Goal: Information Seeking & Learning: Learn about a topic

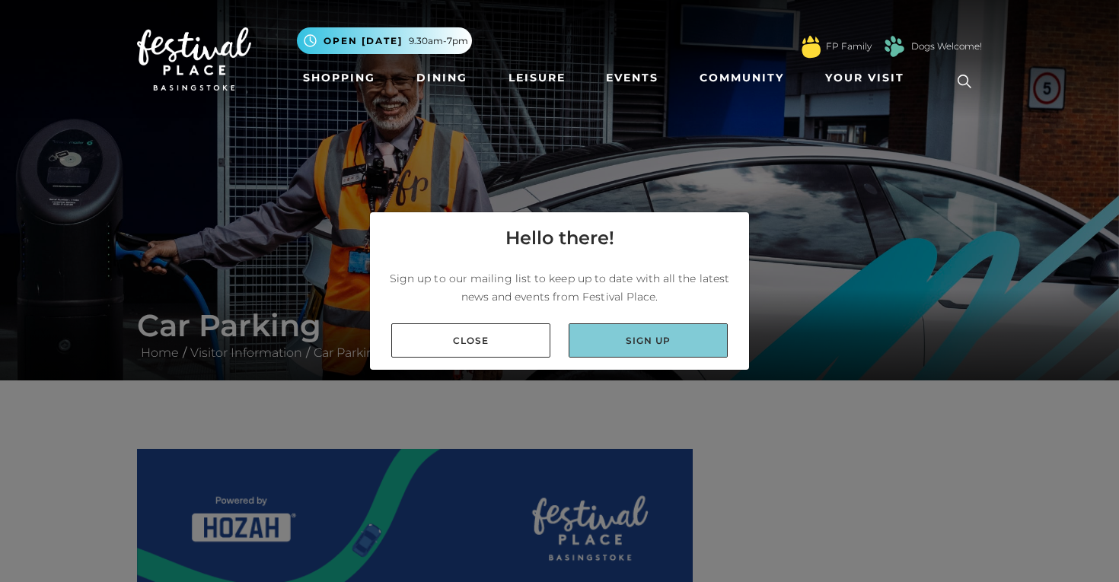
click at [637, 341] on link "Sign up" at bounding box center [648, 341] width 159 height 34
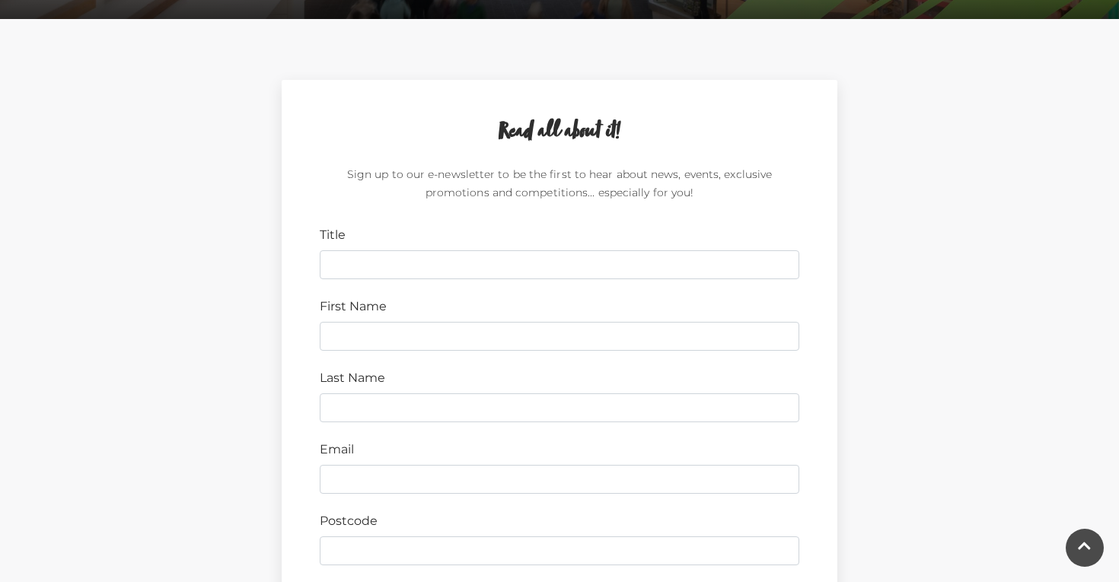
scroll to position [324, 0]
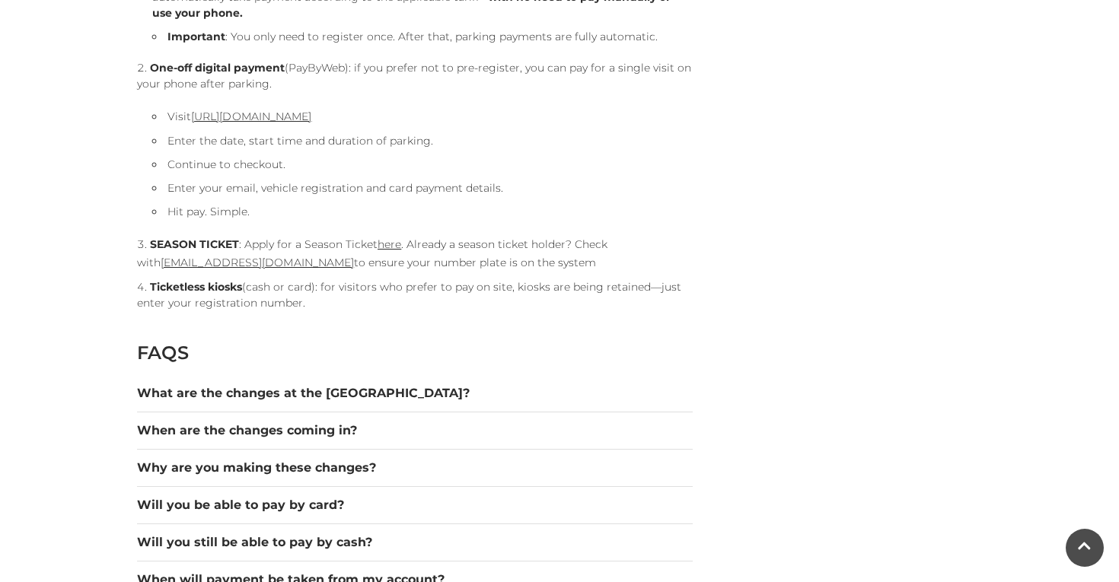
scroll to position [1816, 0]
click at [342, 430] on button "When are the changes coming in?" at bounding box center [415, 429] width 556 height 18
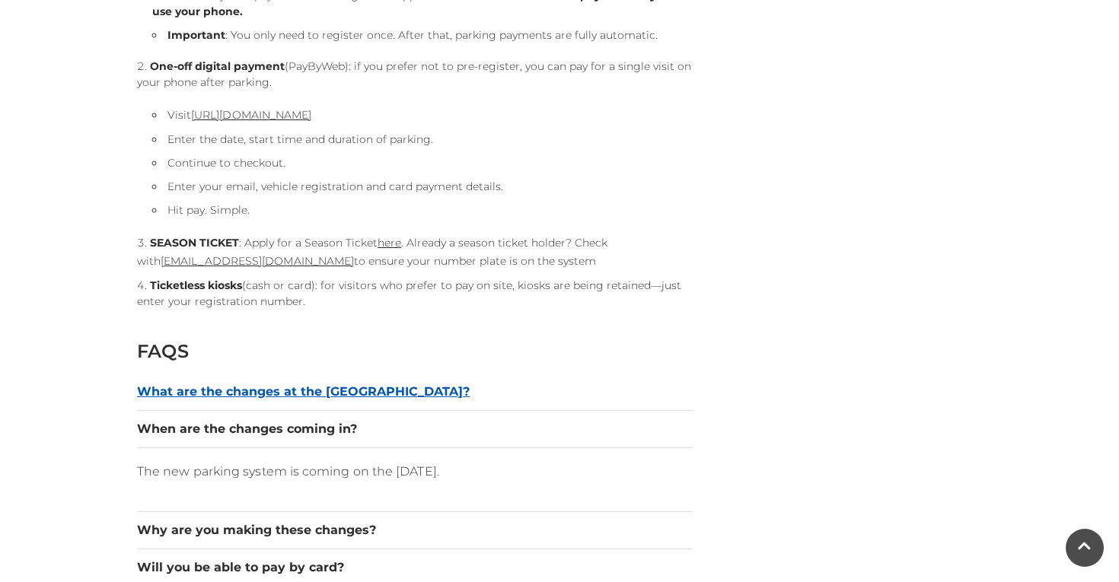
click at [357, 395] on button "What are the changes at the car park?" at bounding box center [415, 392] width 556 height 18
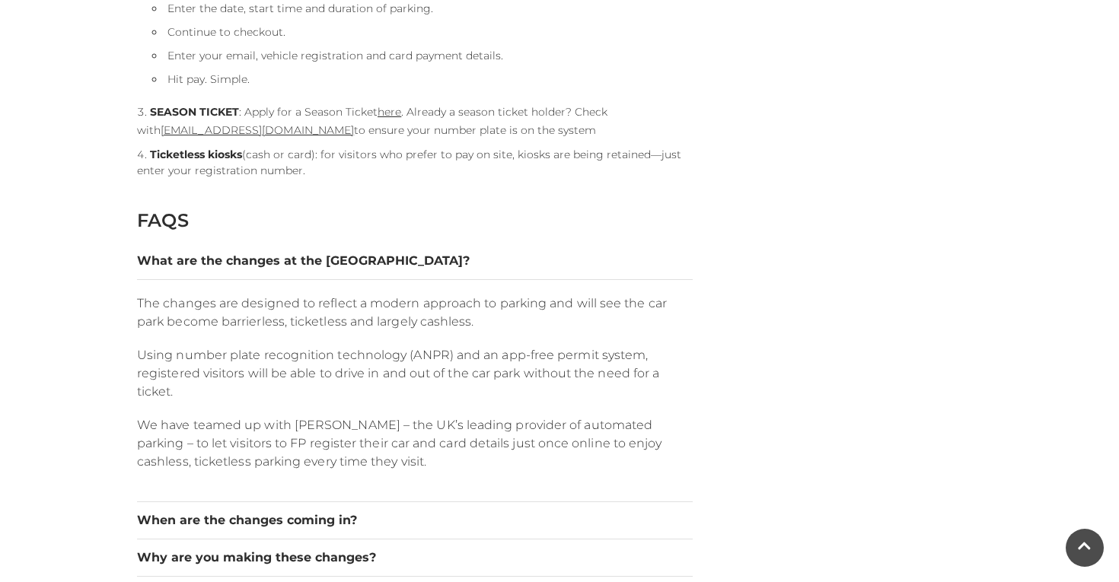
scroll to position [1947, 0]
click at [362, 260] on button "What are the changes at the car park?" at bounding box center [415, 262] width 556 height 18
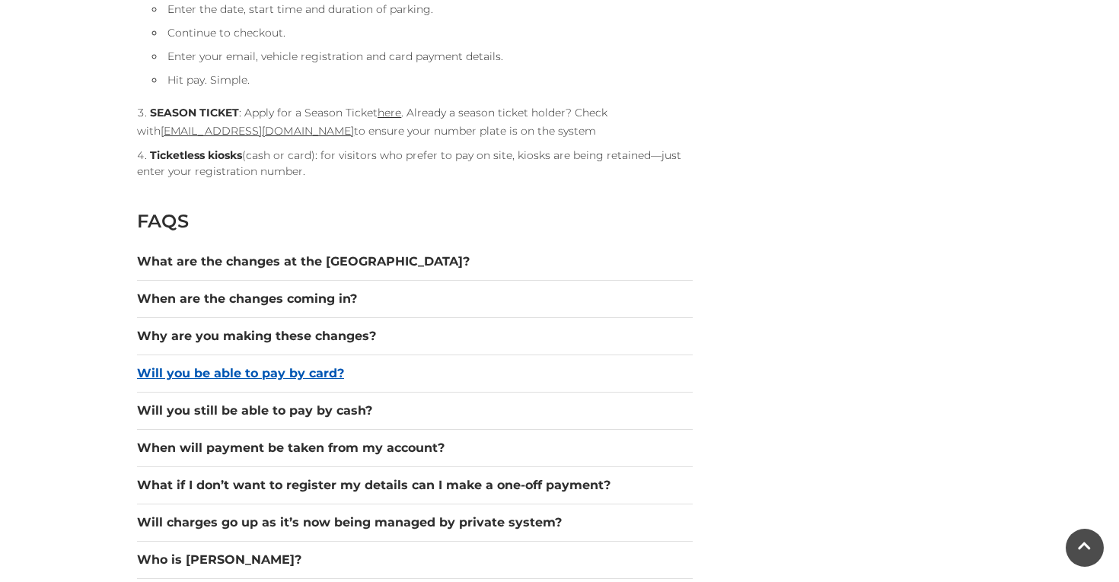
click at [322, 374] on button "Will you be able to pay by card?" at bounding box center [415, 374] width 556 height 18
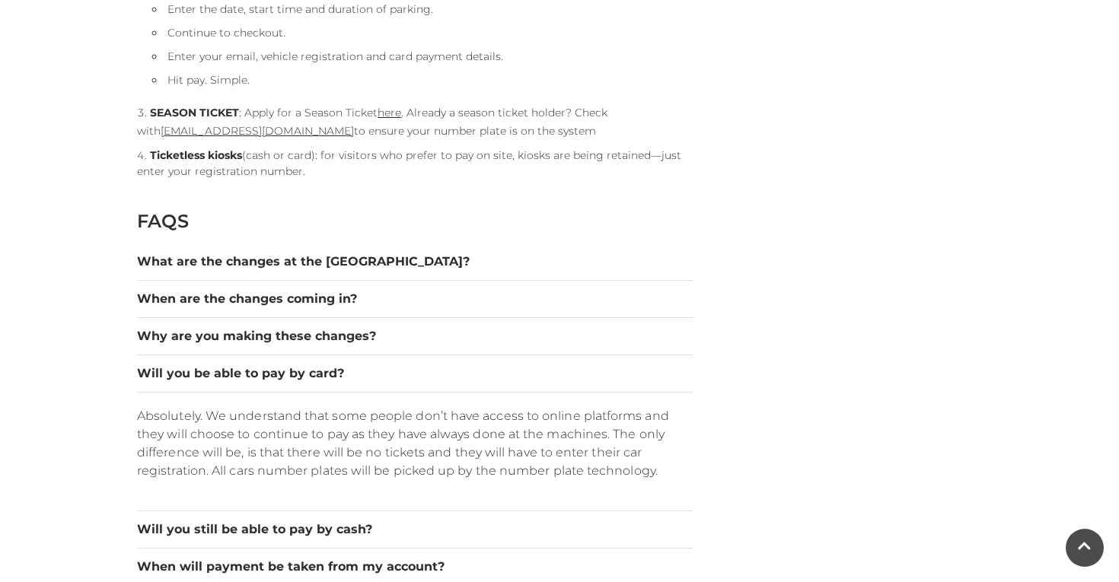
scroll to position [1946, 0]
click at [430, 355] on div "Why are you making these changes?" at bounding box center [415, 337] width 556 height 37
click at [318, 532] on button "Will you still be able to pay by cash?" at bounding box center [415, 530] width 556 height 18
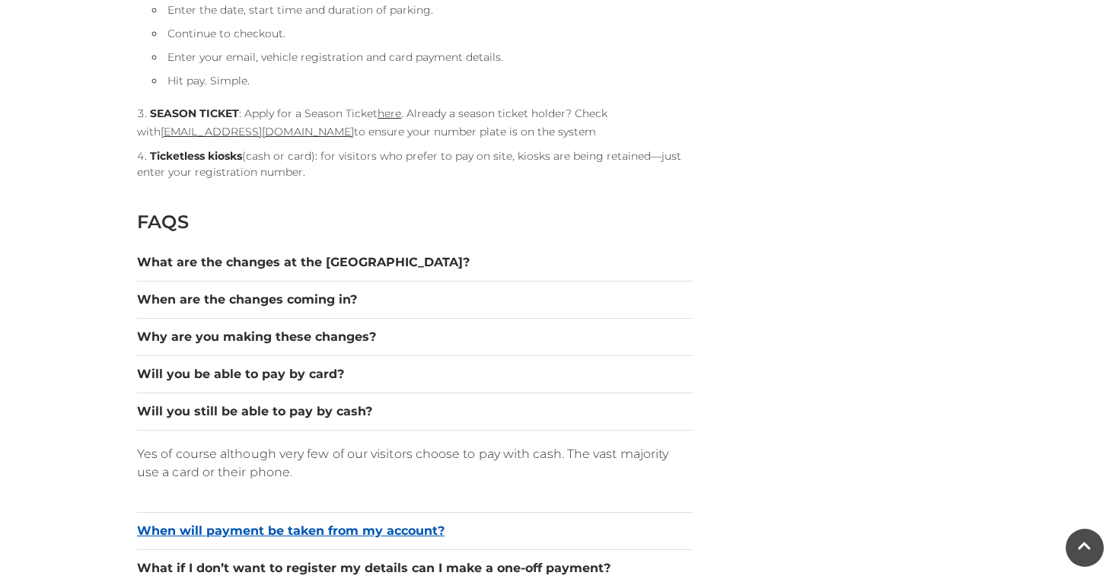
click at [318, 534] on button "When will payment be taken from my account?" at bounding box center [415, 531] width 556 height 18
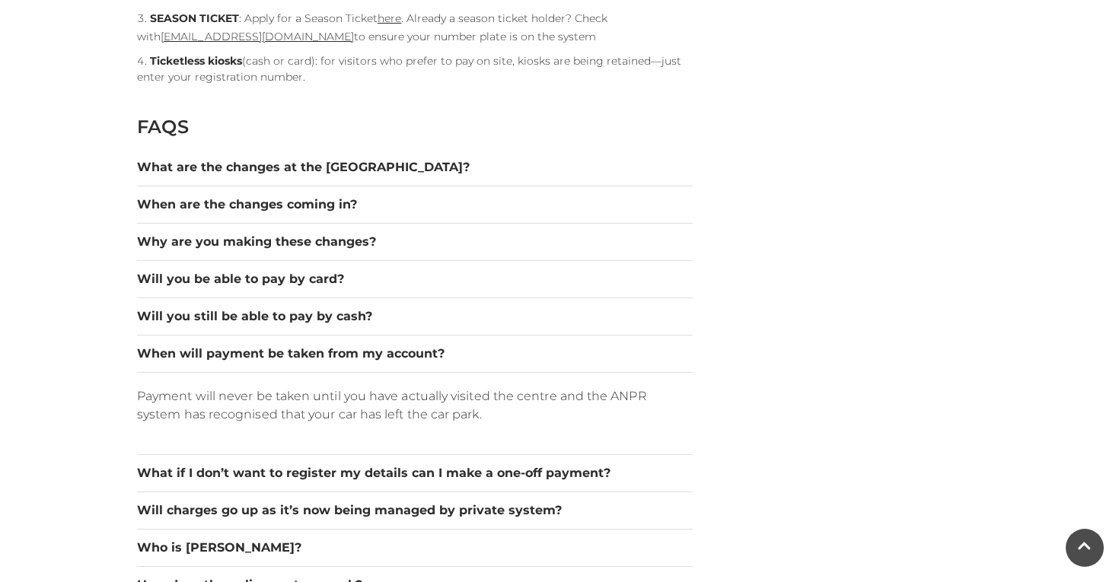
scroll to position [2041, 0]
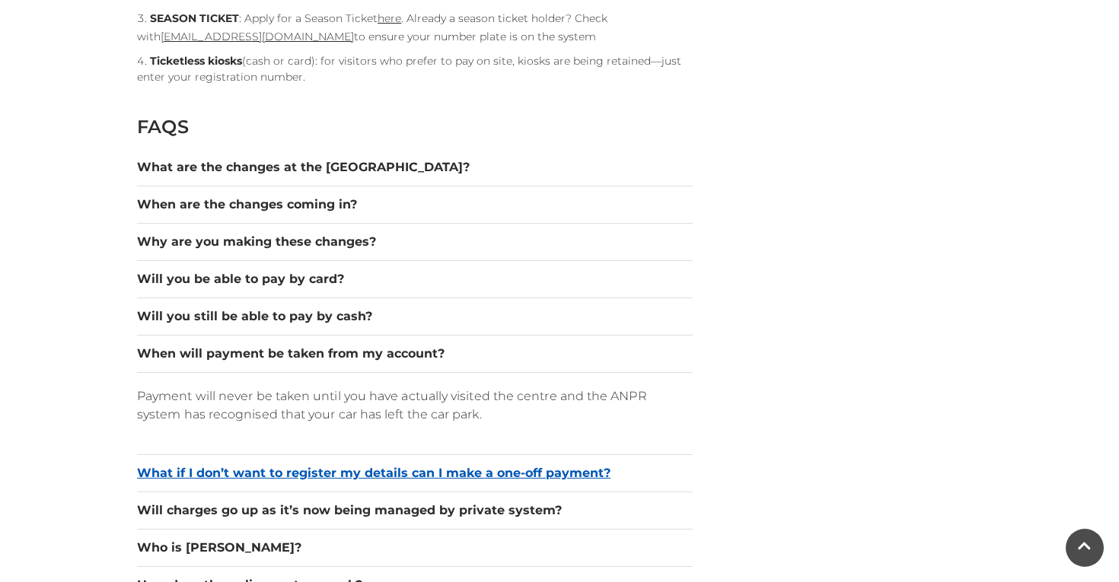
click at [323, 471] on button "What if I don’t want to register my details can I make a one-off payment?" at bounding box center [415, 473] width 556 height 18
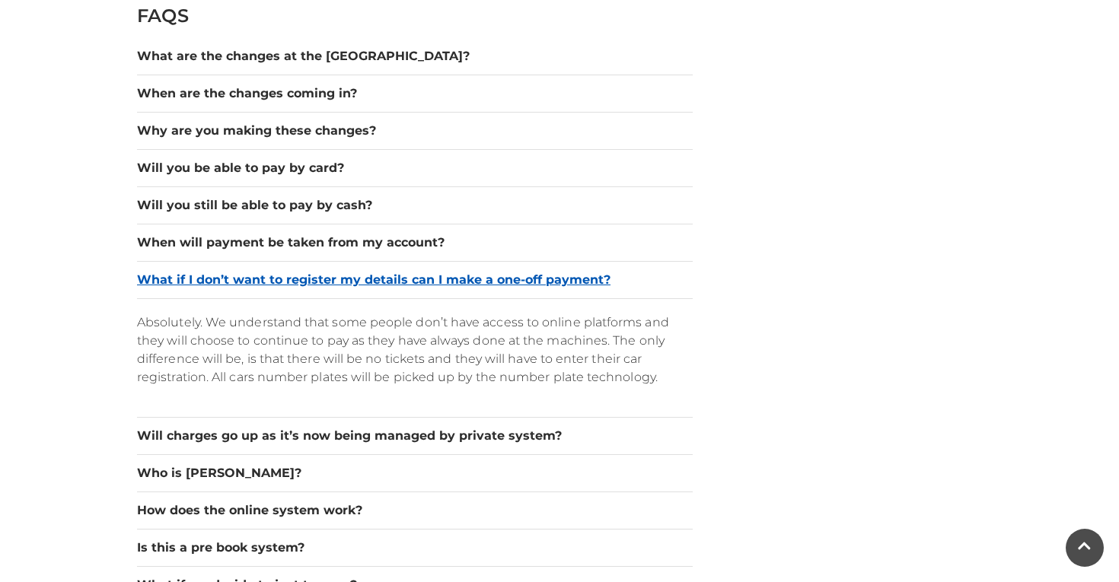
scroll to position [2153, 0]
